Goal: Task Accomplishment & Management: Manage account settings

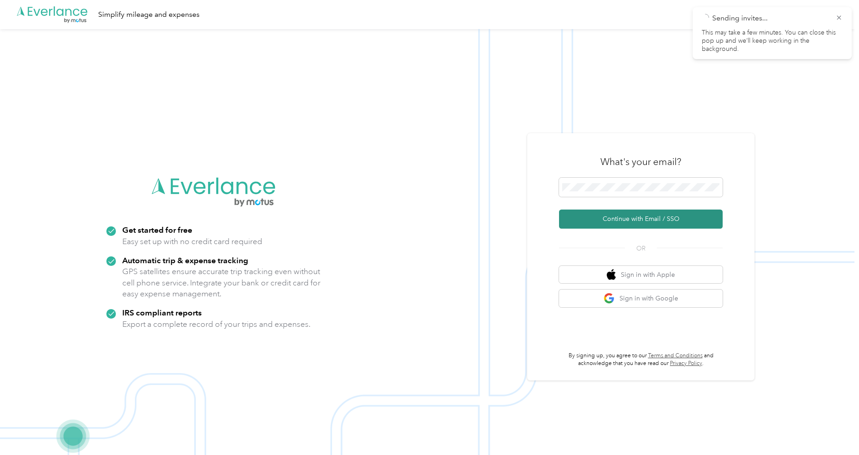
click at [619, 214] on button "Continue with Email / SSO" at bounding box center [641, 219] width 164 height 19
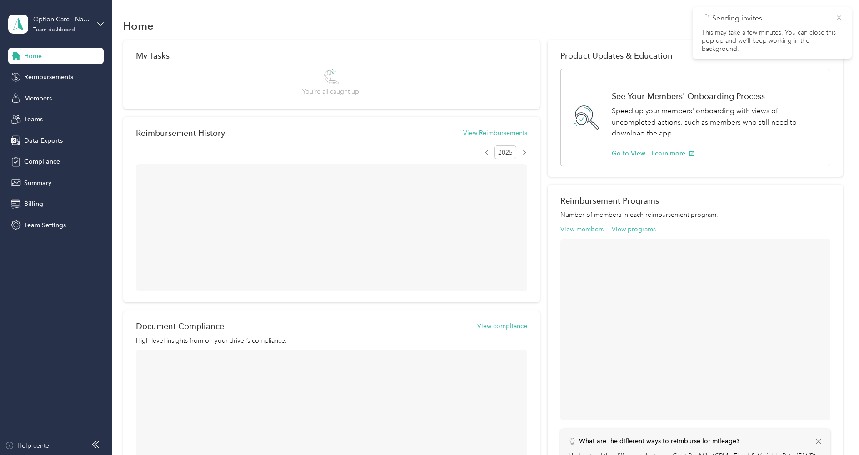
click at [840, 18] on icon at bounding box center [838, 18] width 7 height 8
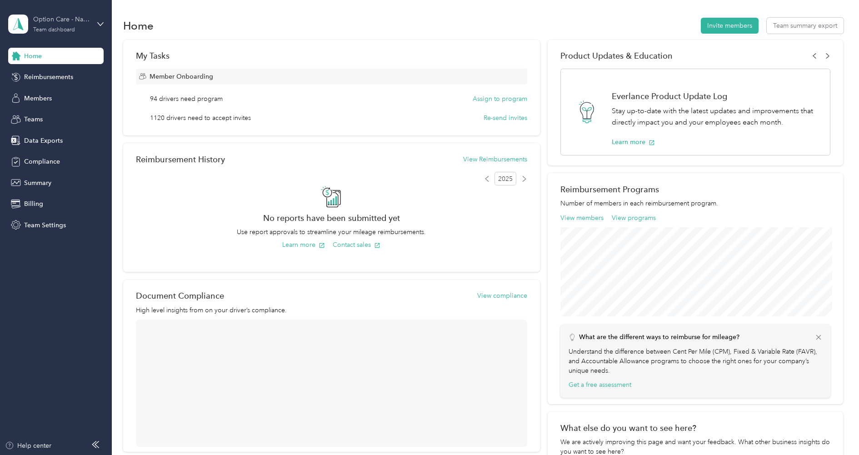
click at [55, 29] on div "Team dashboard" at bounding box center [54, 29] width 42 height 5
click at [50, 119] on div "Log out" at bounding box center [104, 116] width 179 height 16
